Goal: Task Accomplishment & Management: Manage account settings

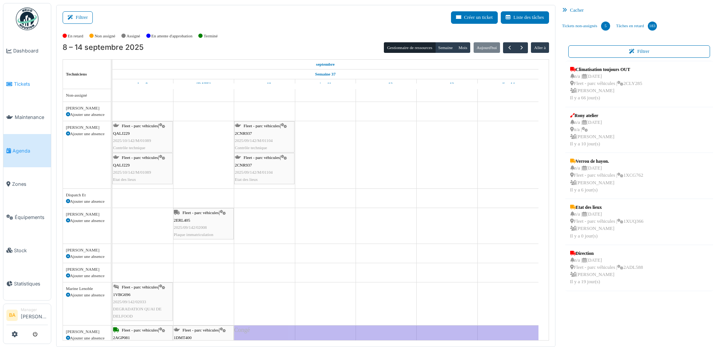
click at [13, 84] on li "Tickets" at bounding box center [26, 83] width 41 height 7
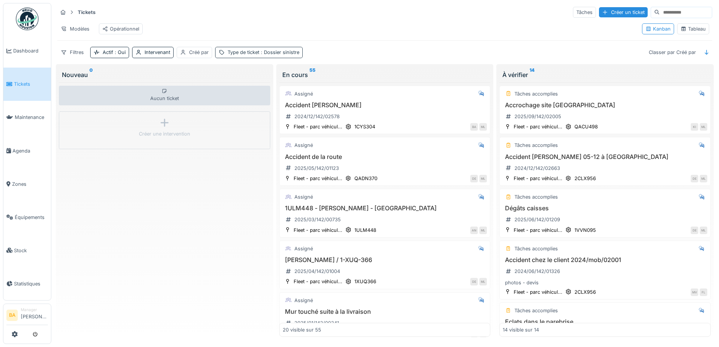
click at [267, 55] on span ": Dossier sinistre" at bounding box center [279, 52] width 40 height 6
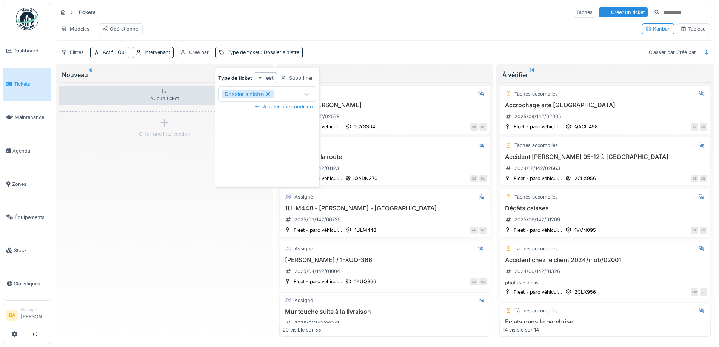
click at [268, 95] on icon at bounding box center [268, 94] width 4 height 4
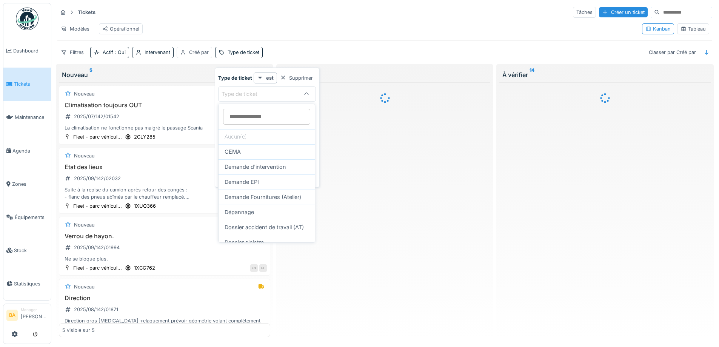
click at [309, 51] on div "Tickets Tâches Créer un ticket Modèles Opérationnel Kanban Tableau Filtres Acti…" at bounding box center [384, 32] width 660 height 58
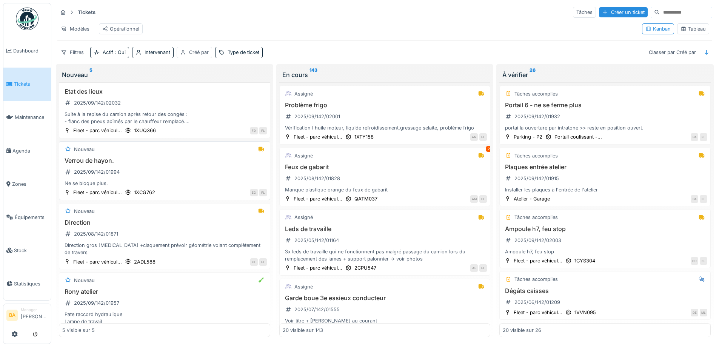
scroll to position [92, 0]
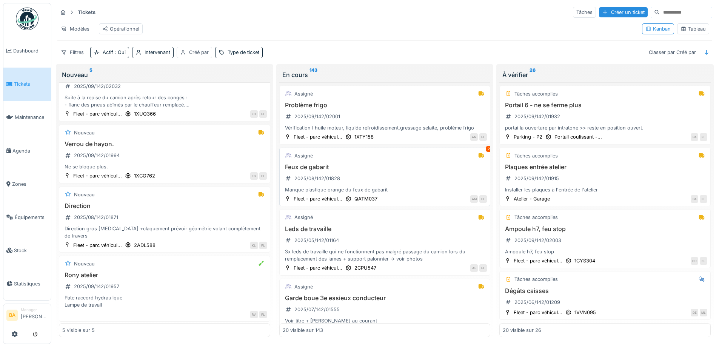
click at [312, 170] on h3 "Feux de gabarit" at bounding box center [385, 166] width 204 height 7
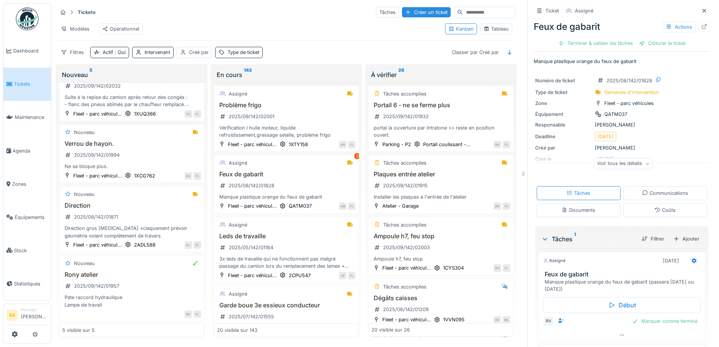
scroll to position [21, 0]
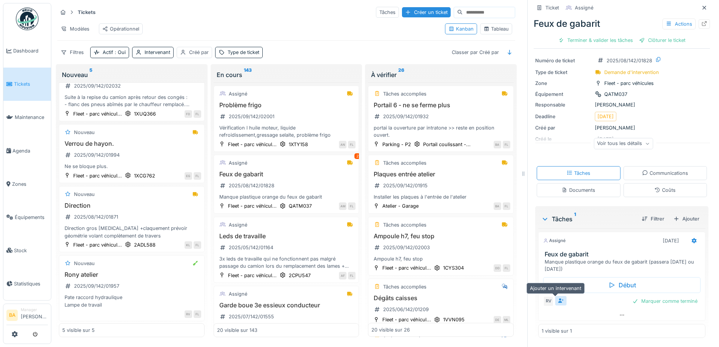
click at [558, 302] on icon at bounding box center [561, 300] width 6 height 5
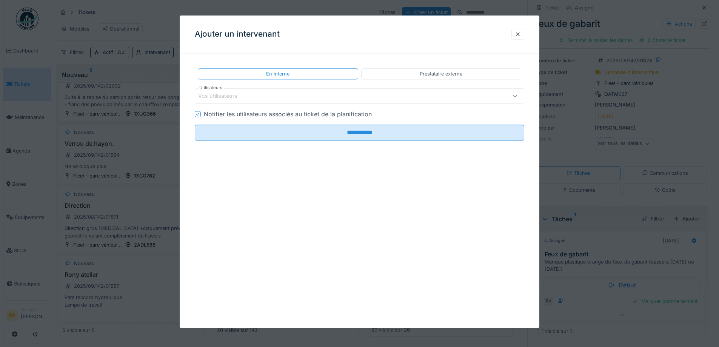
click at [226, 94] on div "Vos utilisateurs" at bounding box center [223, 96] width 50 height 8
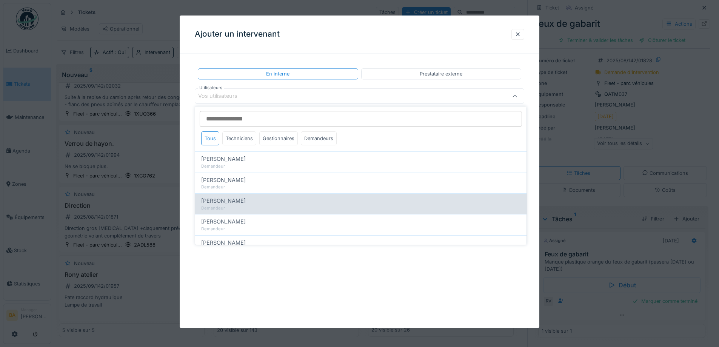
scroll to position [38, 0]
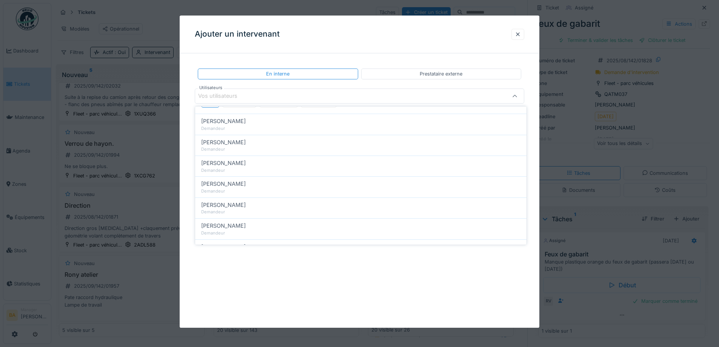
click at [217, 96] on div "Vos utilisateurs" at bounding box center [223, 96] width 50 height 8
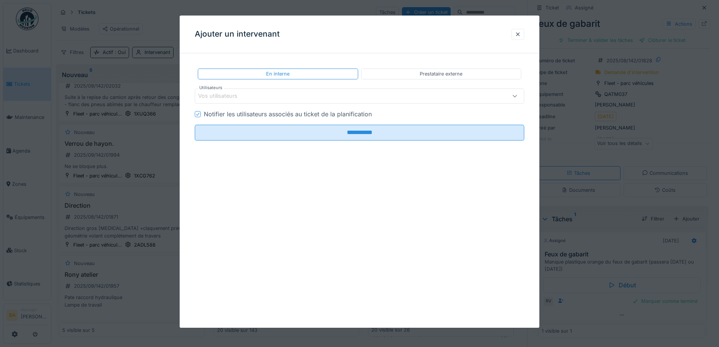
click at [215, 94] on div "Vos utilisateurs" at bounding box center [223, 96] width 50 height 8
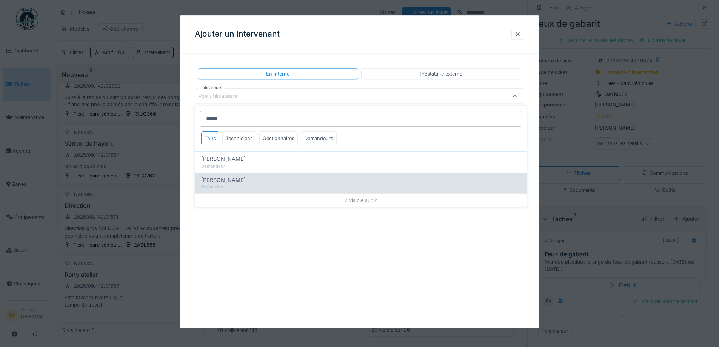
type input "*****"
click at [230, 184] on div "Technicien" at bounding box center [360, 187] width 319 height 6
type input "*****"
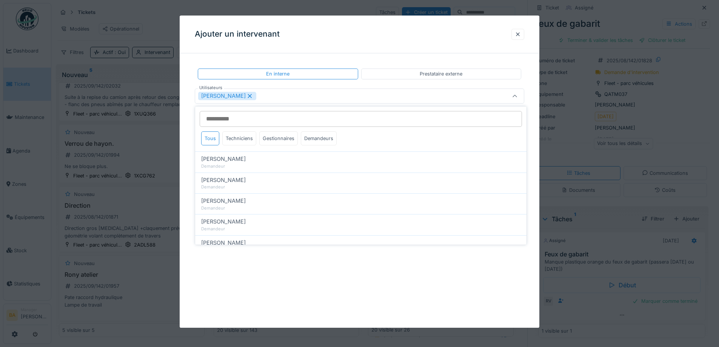
click at [192, 60] on div "**********" at bounding box center [359, 128] width 359 height 138
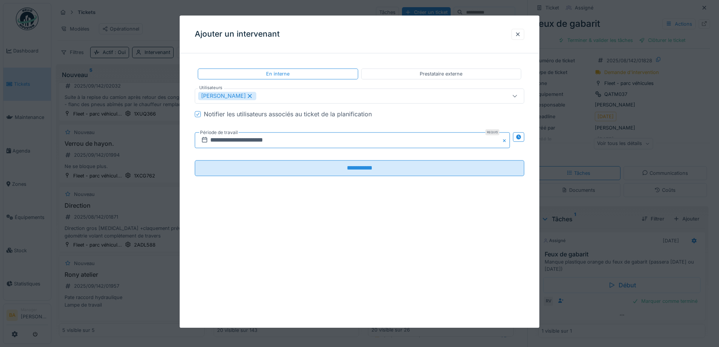
click at [276, 140] on input "**********" at bounding box center [352, 140] width 315 height 16
click at [387, 156] on button "Next Month" at bounding box center [392, 159] width 12 height 12
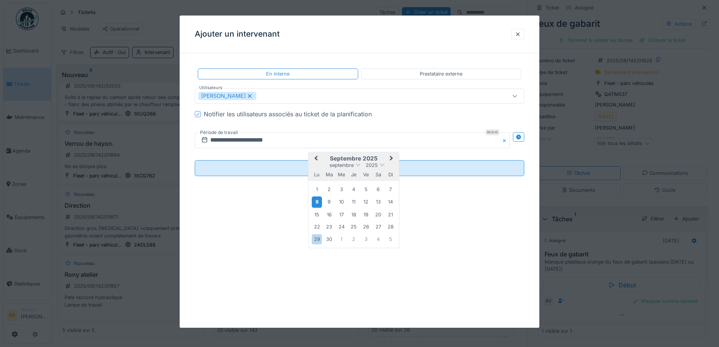
click at [315, 200] on div "8" at bounding box center [317, 202] width 10 height 11
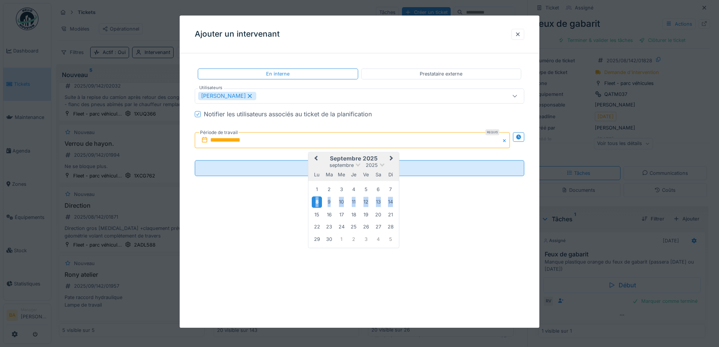
click at [315, 200] on div "8" at bounding box center [317, 202] width 10 height 11
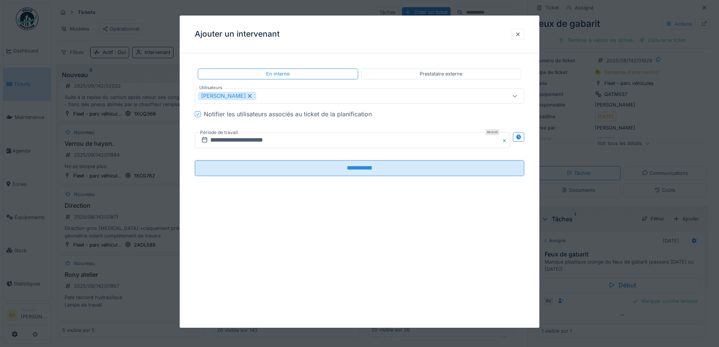
click at [347, 177] on fieldset "**********" at bounding box center [359, 120] width 329 height 123
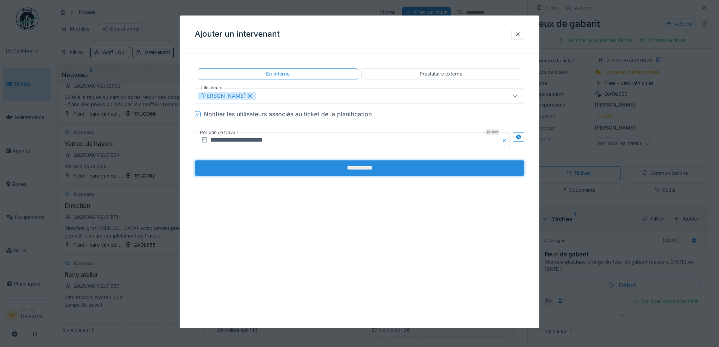
click at [344, 169] on input "**********" at bounding box center [359, 168] width 329 height 16
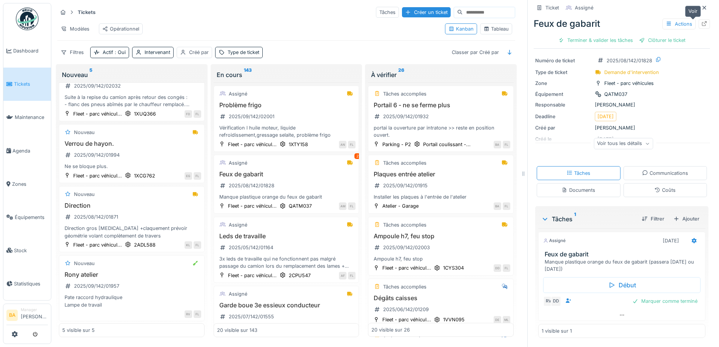
click at [702, 23] on icon at bounding box center [704, 23] width 5 height 5
click at [239, 13] on div "Tickets Tâches Créer un ticket" at bounding box center [286, 12] width 458 height 12
click at [27, 313] on li "Manager Bruno Alessandri" at bounding box center [34, 315] width 27 height 16
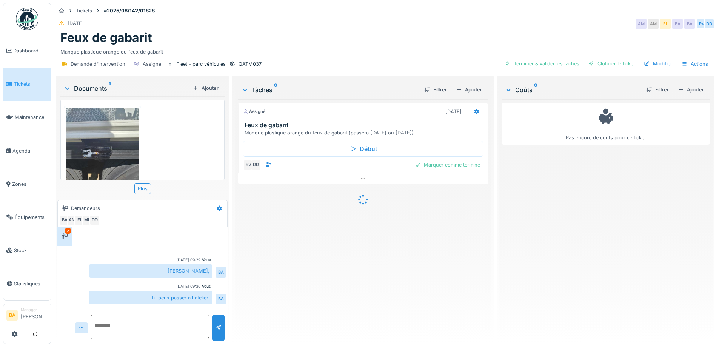
scroll to position [64, 0]
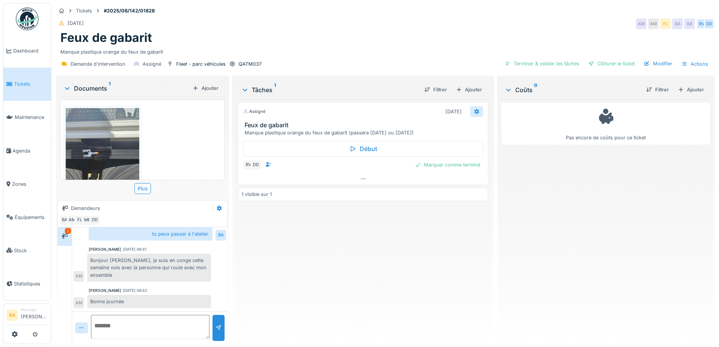
click at [477, 111] on div at bounding box center [476, 111] width 13 height 11
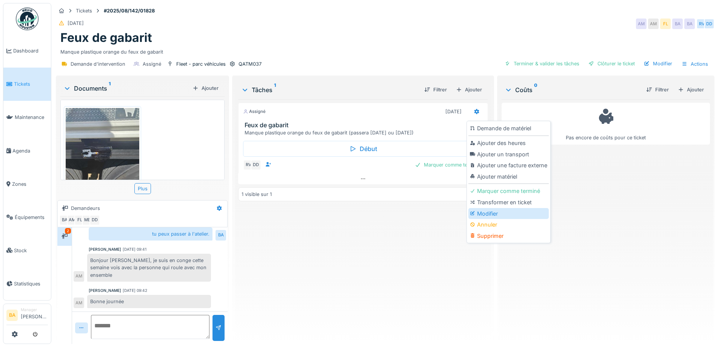
click at [490, 211] on div "Modifier" at bounding box center [508, 213] width 80 height 11
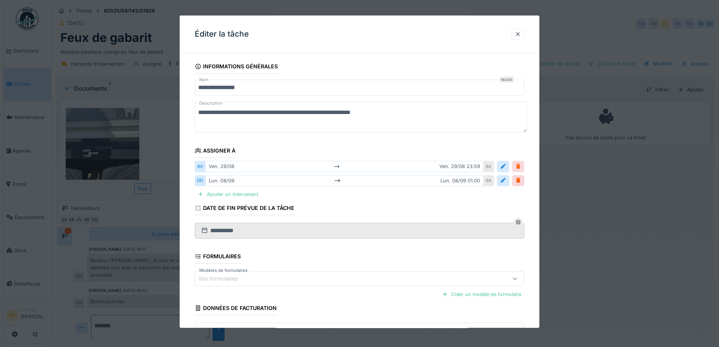
click at [521, 165] on div at bounding box center [518, 166] width 6 height 7
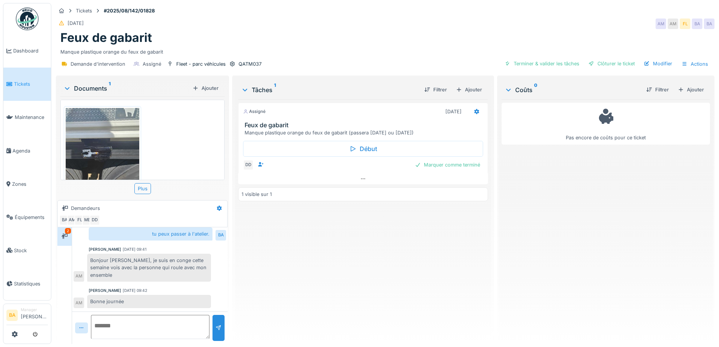
scroll to position [0, 0]
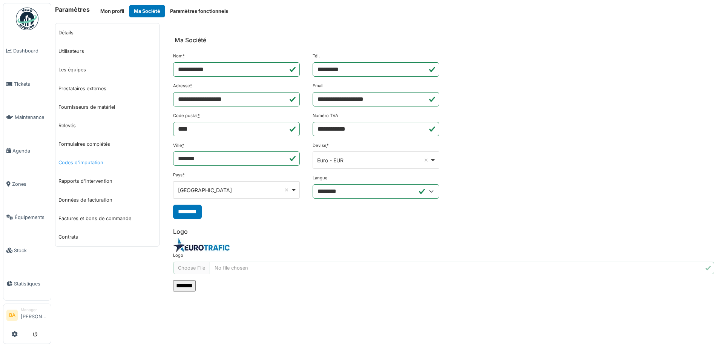
click at [85, 164] on link "Codes d'imputation" at bounding box center [107, 162] width 104 height 18
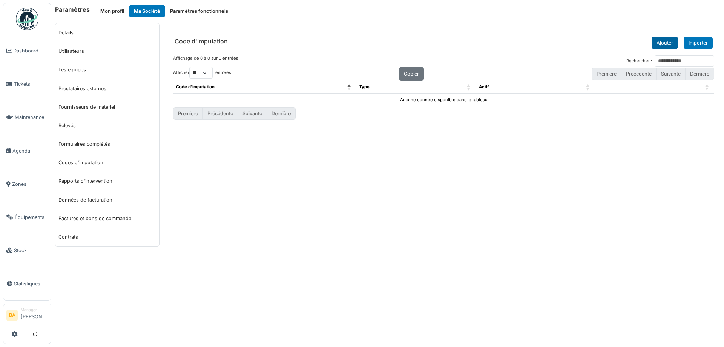
click at [662, 41] on button "Ajouter" at bounding box center [665, 43] width 26 height 12
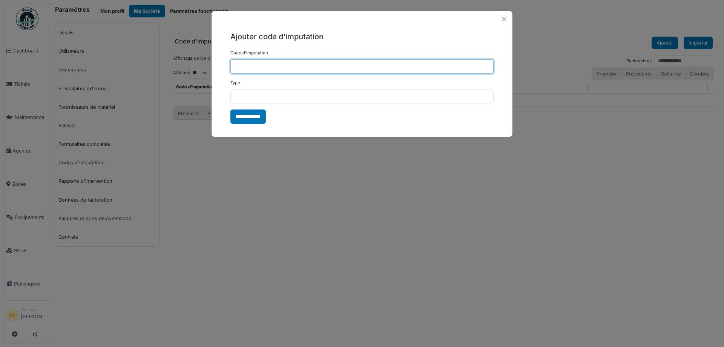
click at [255, 71] on input "Code d'imputation" at bounding box center [361, 66] width 263 height 14
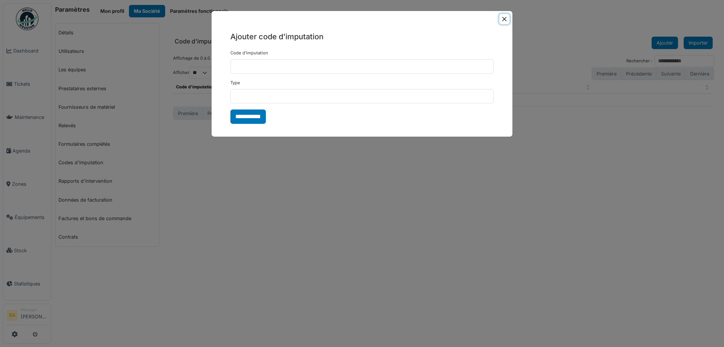
click at [504, 18] on button "Close" at bounding box center [504, 19] width 10 height 10
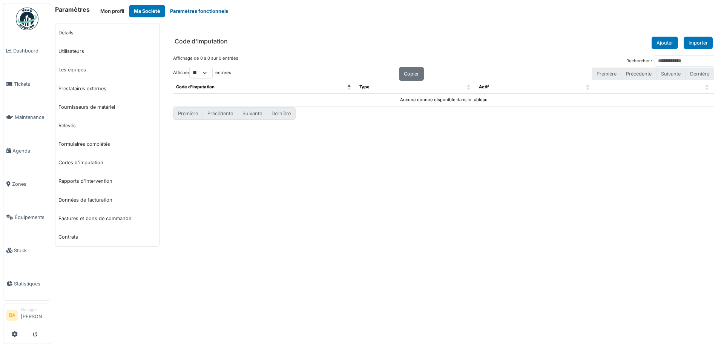
click at [197, 7] on button "Paramètres fonctionnels" at bounding box center [199, 11] width 68 height 12
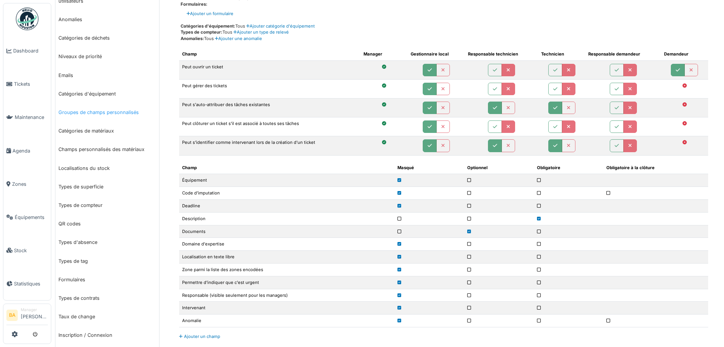
scroll to position [151, 0]
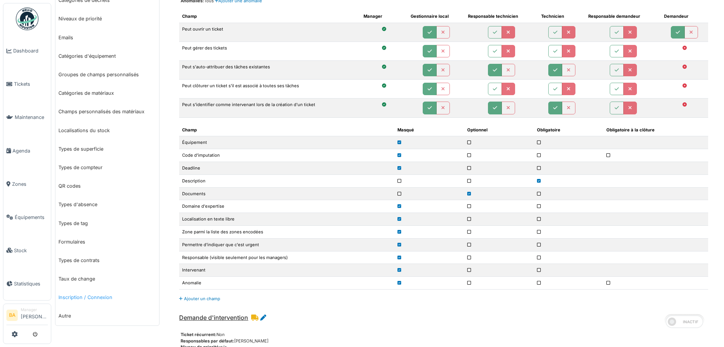
click at [78, 295] on link "Inscription / Connexion" at bounding box center [107, 297] width 104 height 18
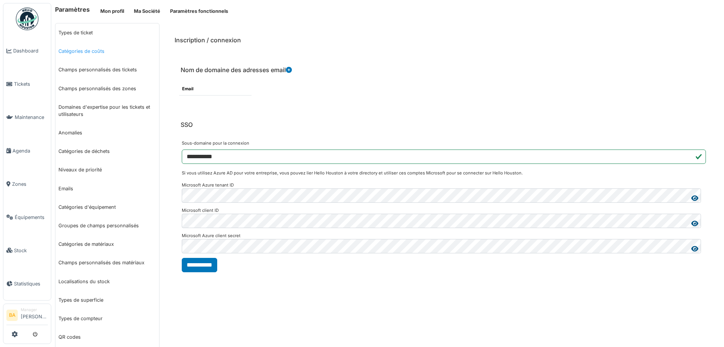
click at [92, 46] on link "Catégories de coûts" at bounding box center [107, 51] width 104 height 18
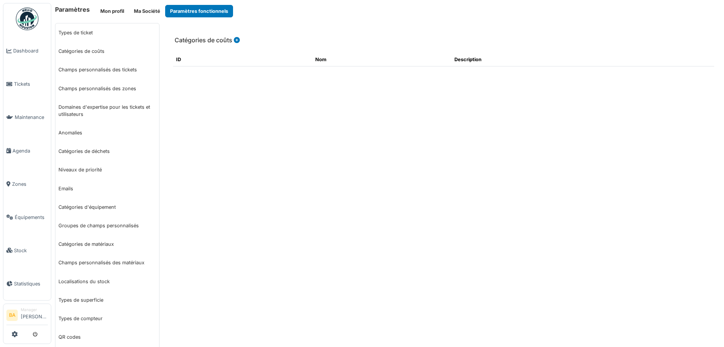
click at [234, 38] on icon at bounding box center [237, 40] width 6 height 6
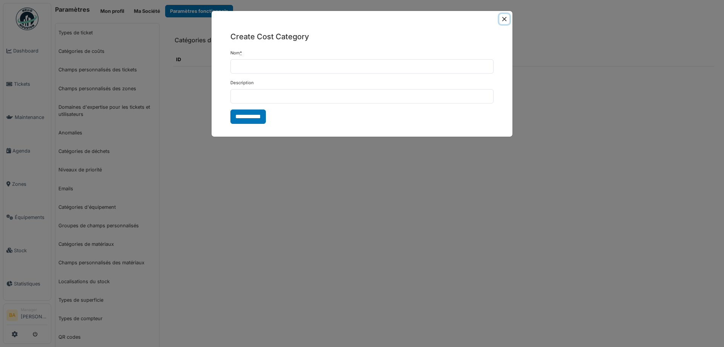
click at [502, 19] on button "Close" at bounding box center [504, 19] width 10 height 10
